Goal: Find specific page/section: Find specific page/section

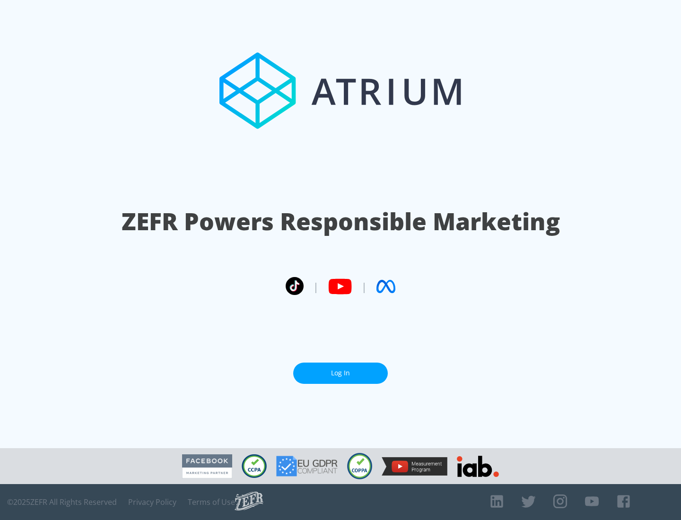
click at [340, 373] on link "Log In" at bounding box center [340, 372] width 95 height 21
